Goal: Task Accomplishment & Management: Manage account settings

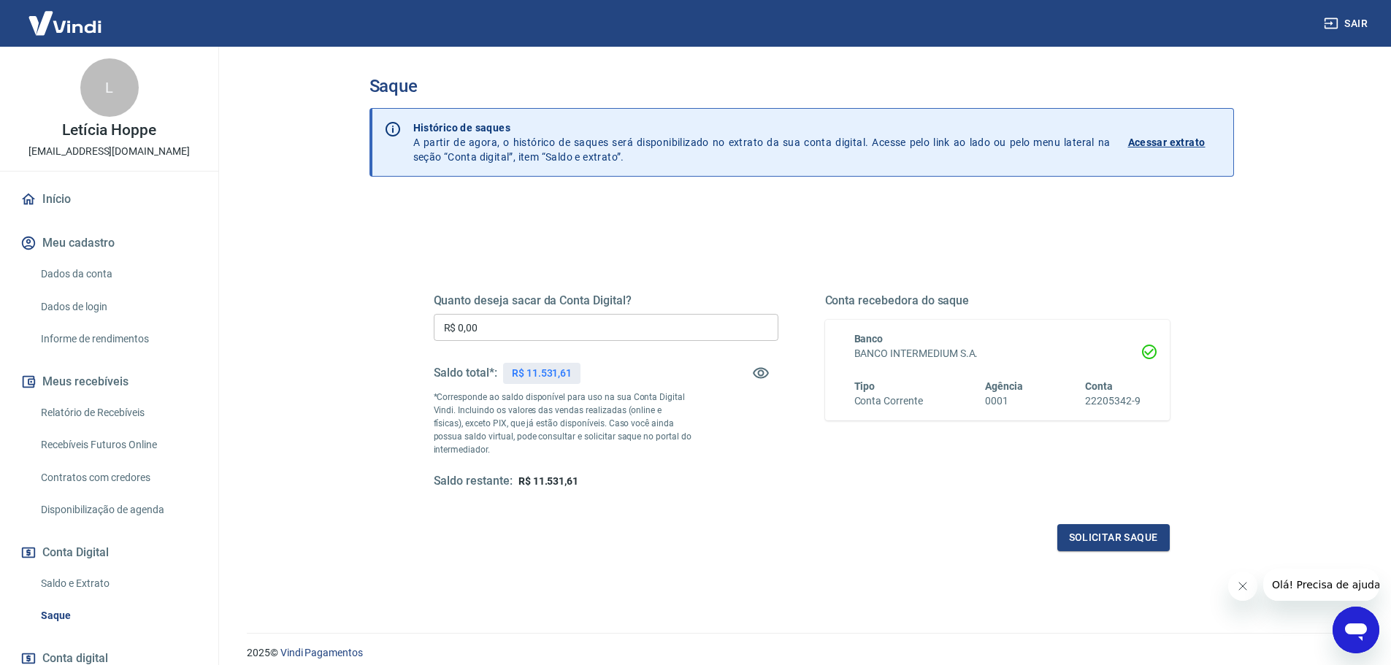
click at [110, 589] on link "Saldo e Extrato" at bounding box center [118, 584] width 166 height 30
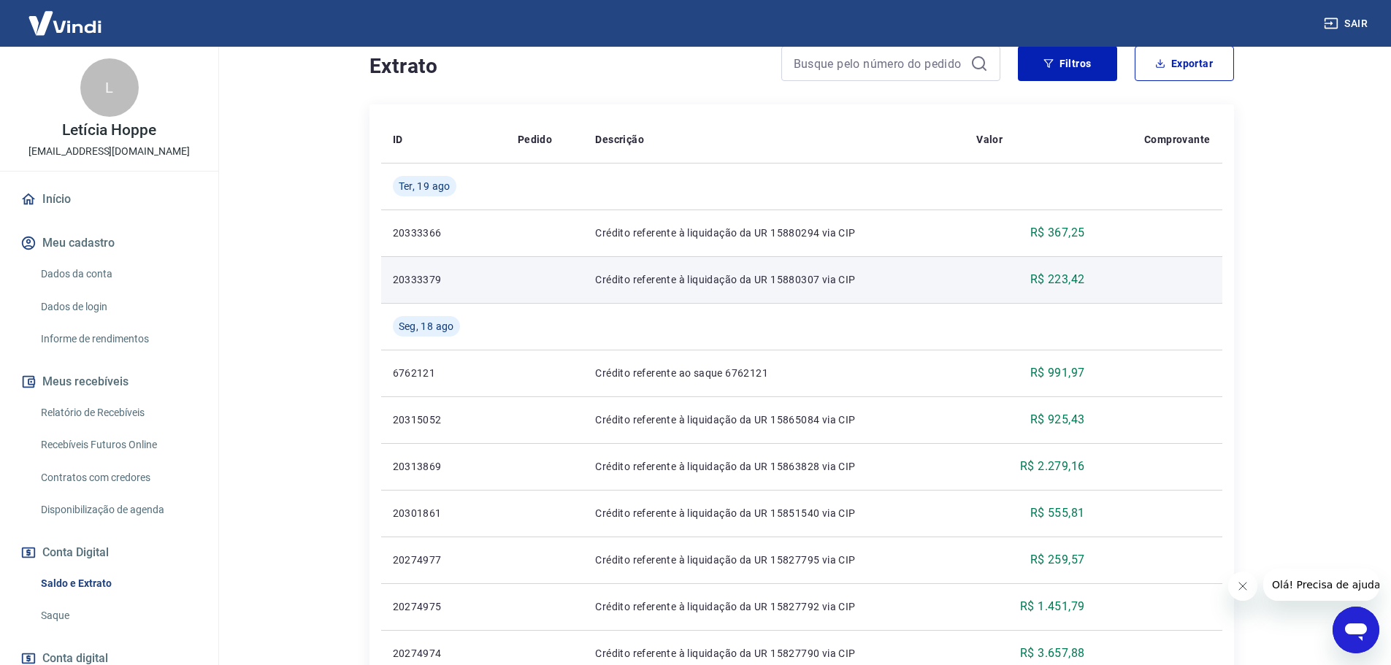
scroll to position [146, 0]
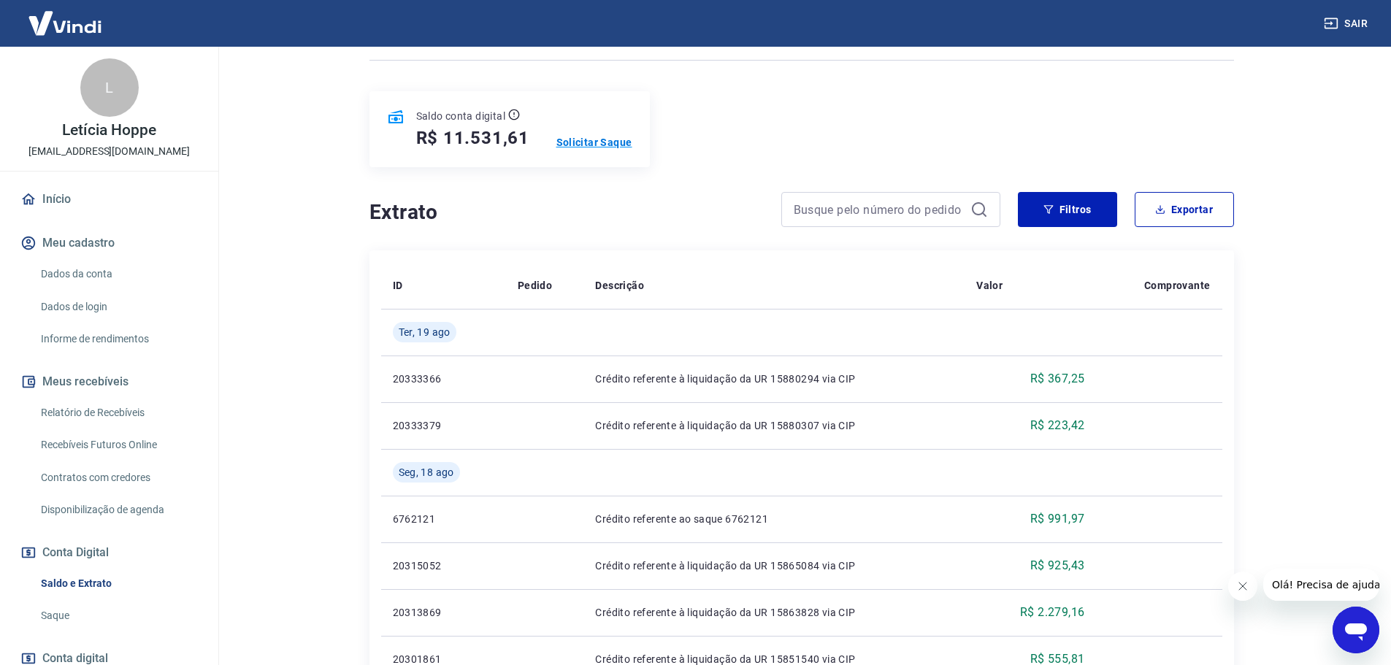
click at [620, 140] on p "Solicitar Saque" at bounding box center [595, 142] width 76 height 15
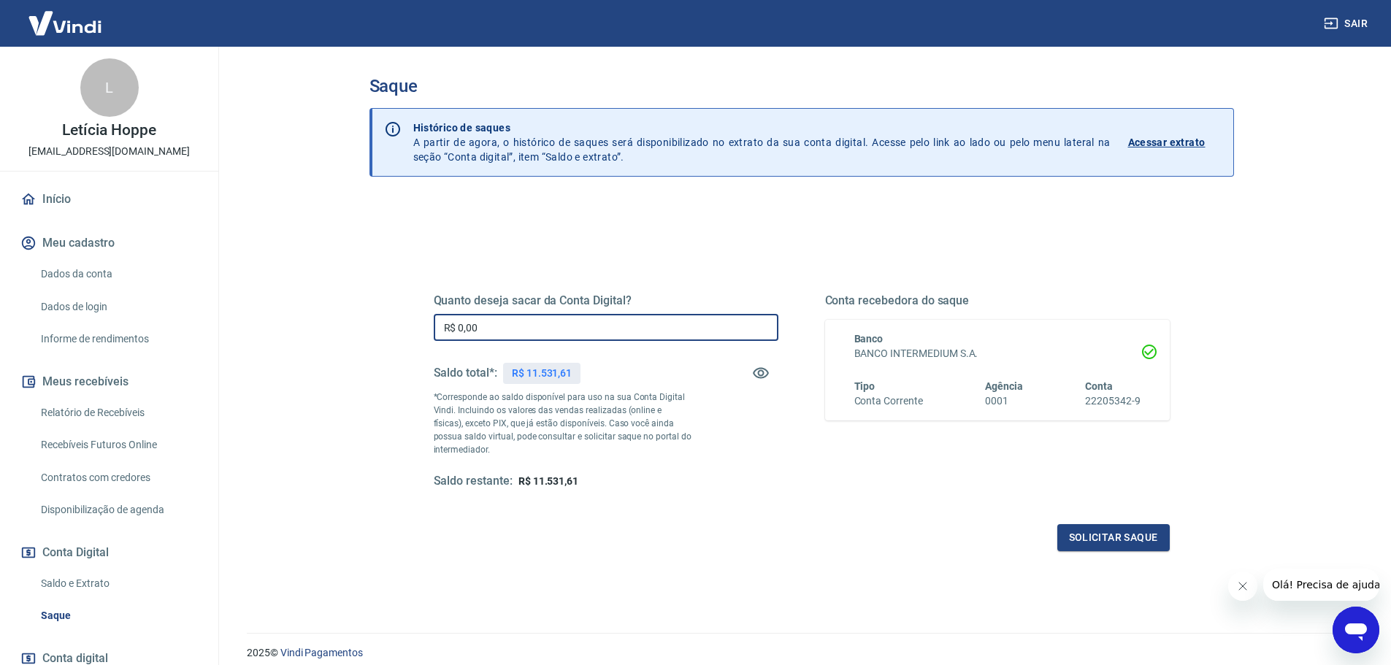
click at [548, 323] on input "R$ 0,00" at bounding box center [606, 327] width 345 height 27
type input "R$ 11.531,61"
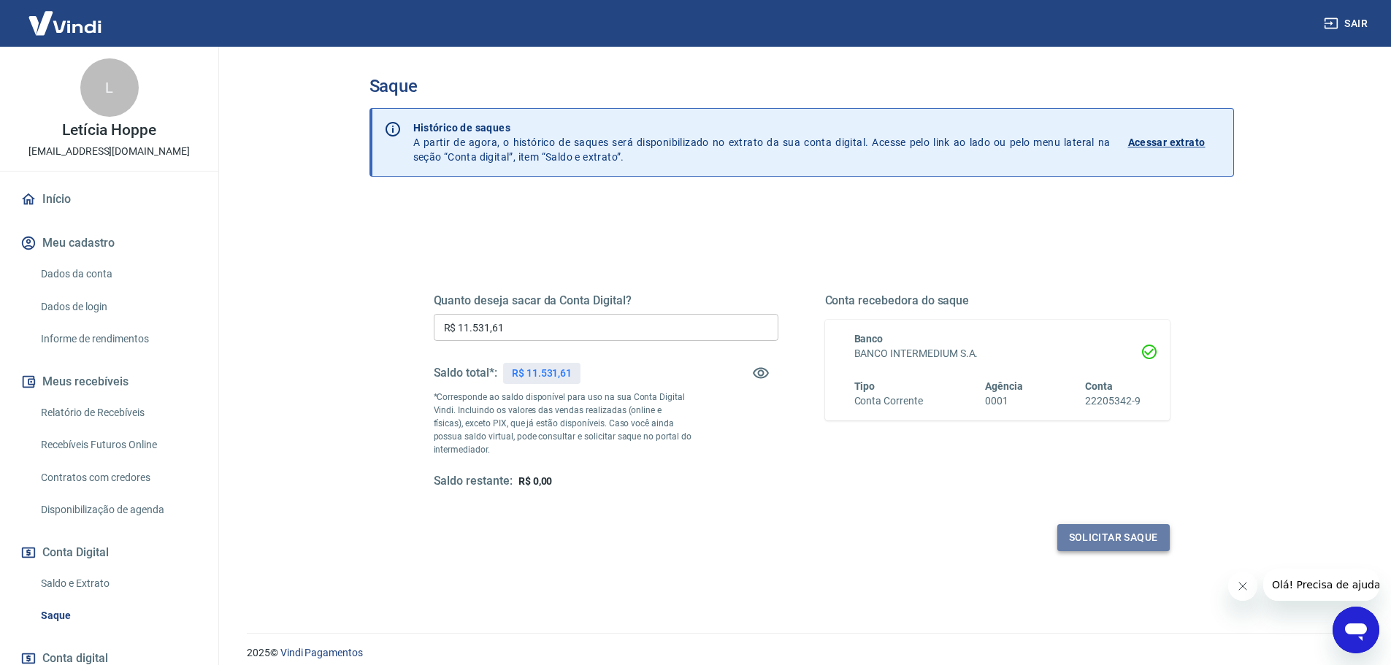
click at [1101, 533] on button "Solicitar saque" at bounding box center [1114, 537] width 112 height 27
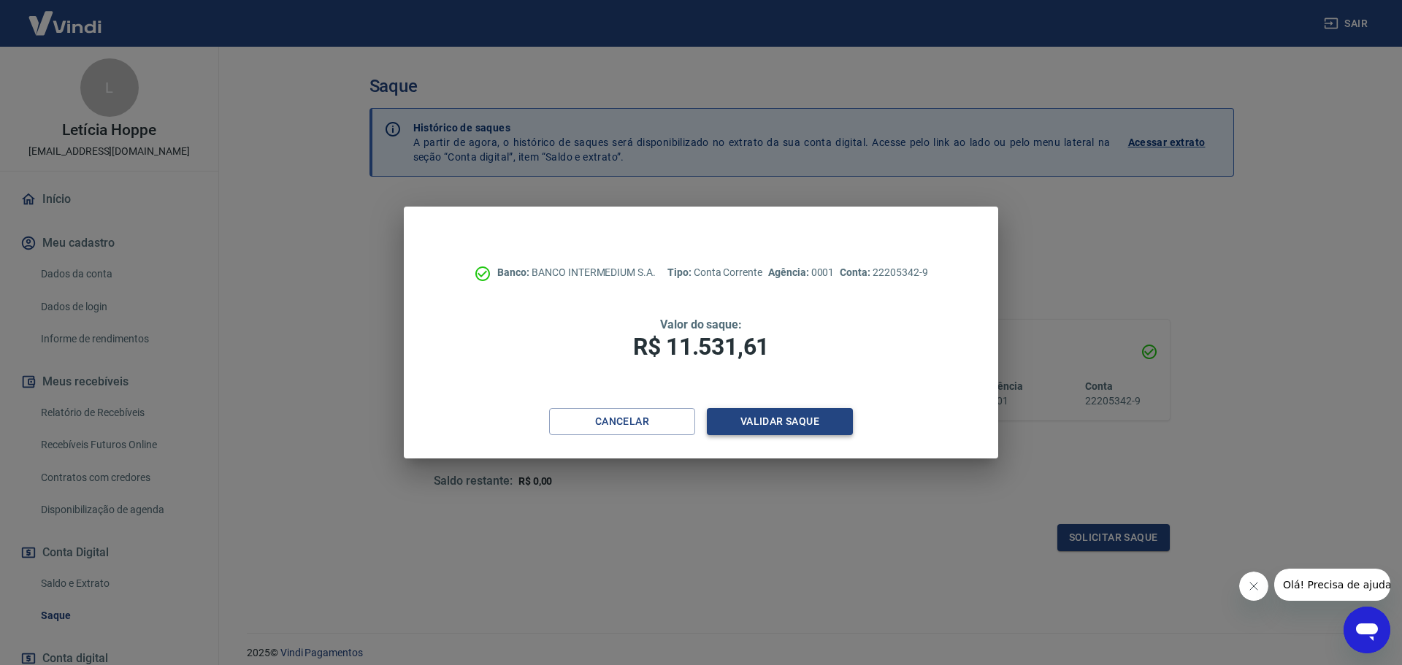
click at [755, 416] on button "Validar saque" at bounding box center [780, 421] width 146 height 27
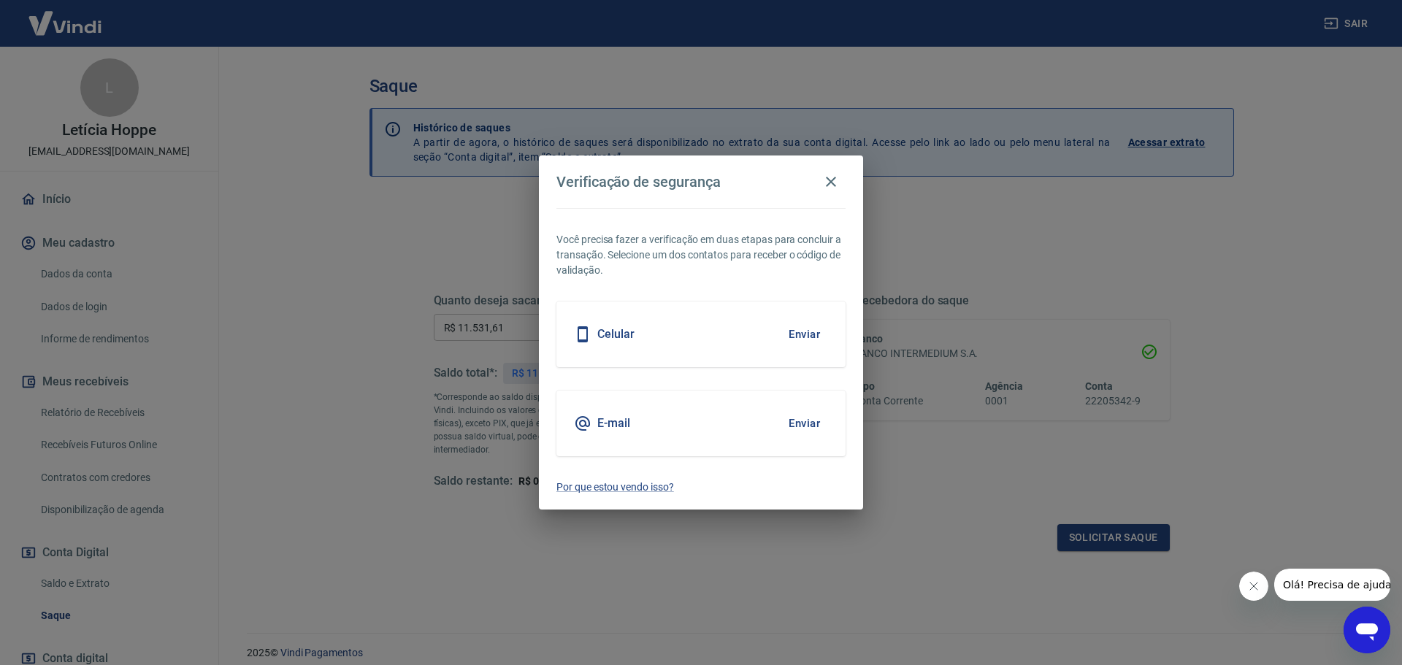
click at [806, 337] on button "Enviar" at bounding box center [804, 334] width 47 height 31
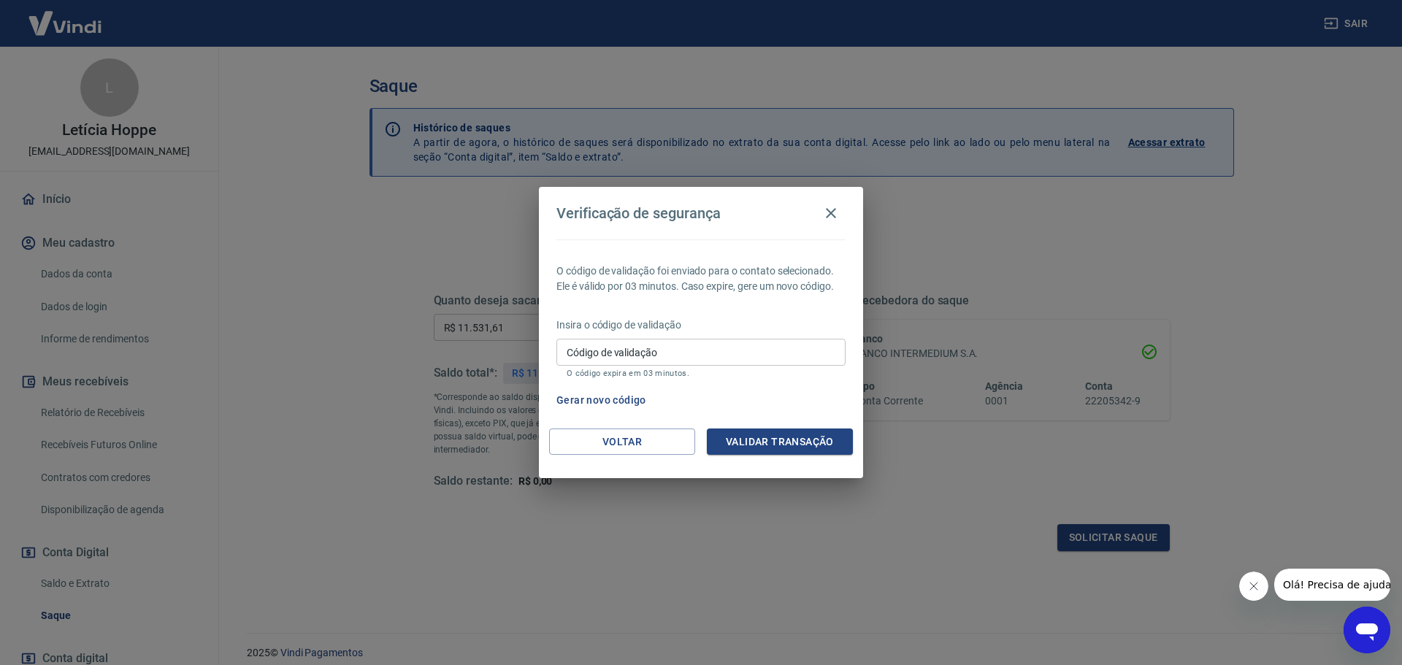
click at [695, 359] on input "Código de validação" at bounding box center [701, 352] width 289 height 27
type input "494424"
click at [745, 446] on button "Validar transação" at bounding box center [780, 442] width 146 height 27
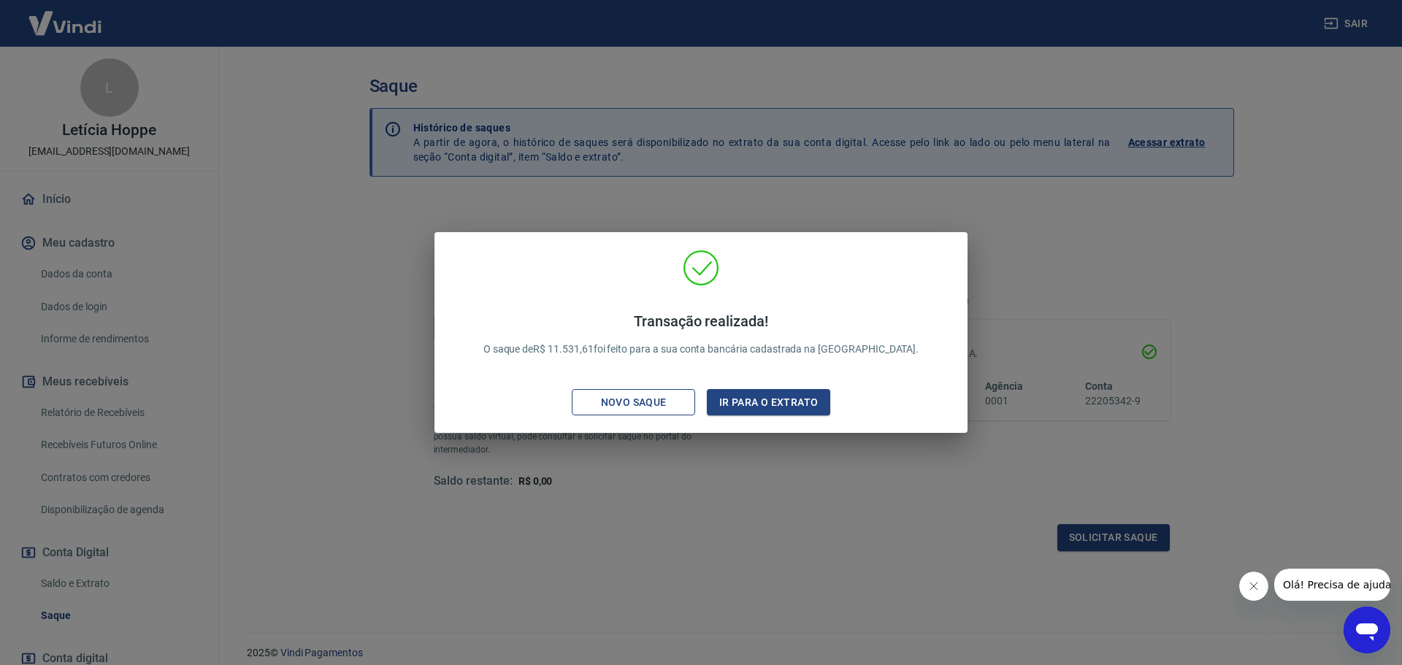
click at [606, 406] on div "Novo saque" at bounding box center [634, 403] width 101 height 18
